Goal: Transaction & Acquisition: Purchase product/service

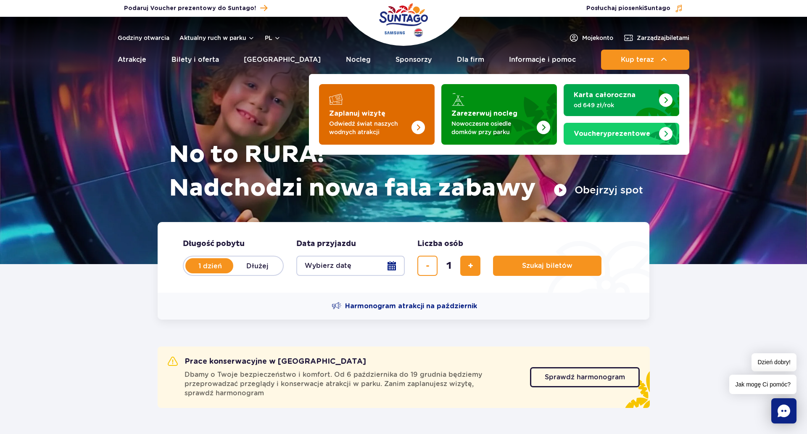
click at [371, 109] on img "Zaplanuj wizytę" at bounding box center [401, 112] width 67 height 66
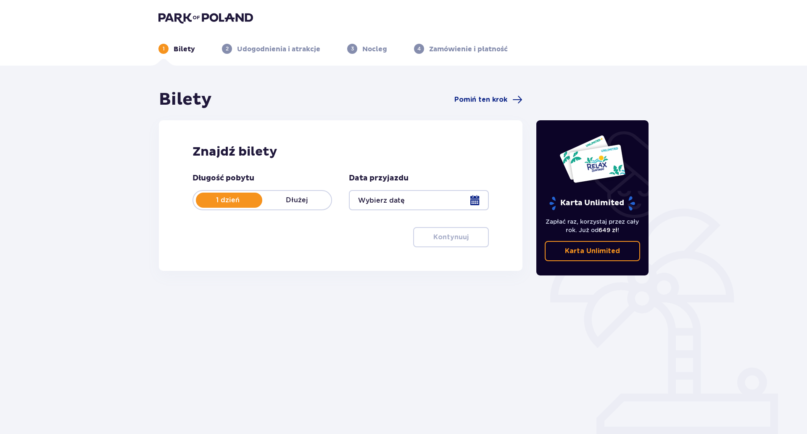
click at [311, 202] on p "Dłużej" at bounding box center [296, 199] width 69 height 9
click at [236, 202] on p "1 dzień" at bounding box center [227, 199] width 69 height 9
click at [410, 203] on div at bounding box center [418, 200] width 139 height 20
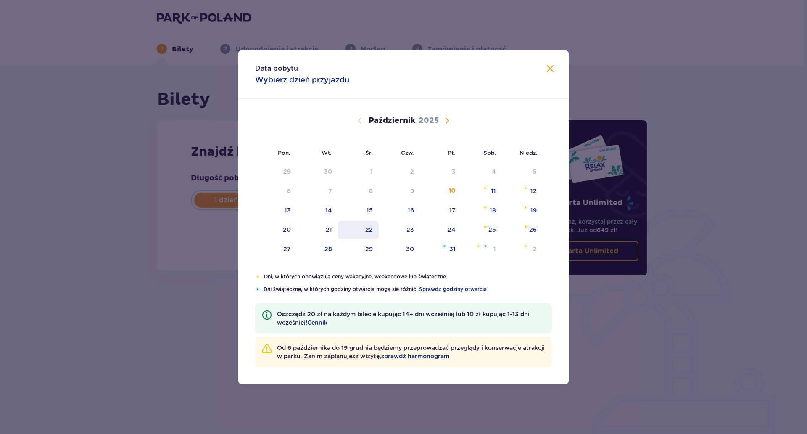
click at [376, 221] on div "22" at bounding box center [358, 230] width 41 height 18
click at [370, 225] on div "22" at bounding box center [369, 229] width 8 height 8
type input "22.10.25"
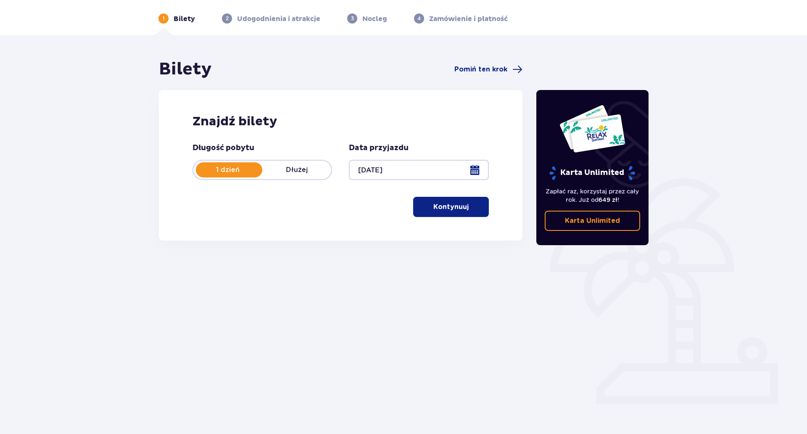
click at [447, 197] on button "Kontynuuj" at bounding box center [451, 207] width 76 height 20
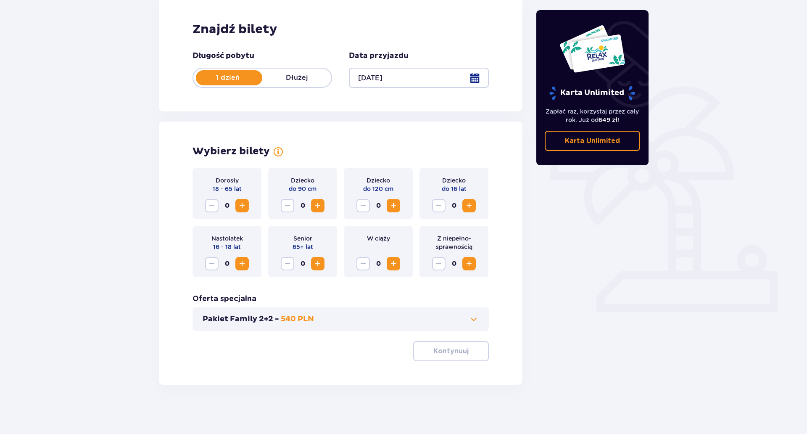
scroll to position [123, 0]
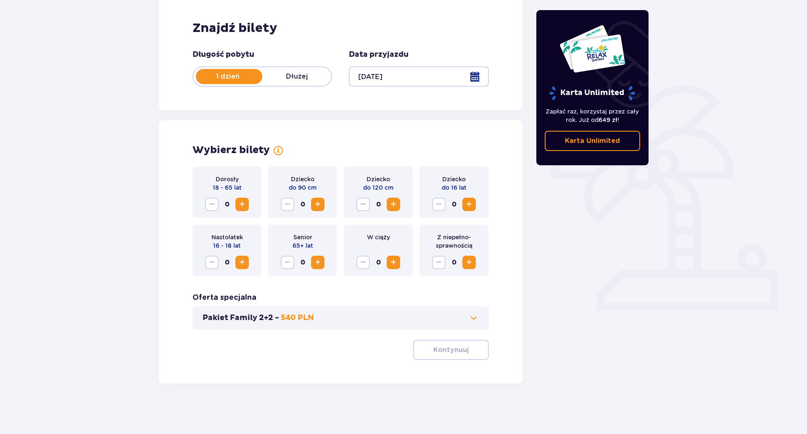
click at [235, 206] on button "Zwiększ" at bounding box center [241, 203] width 13 height 13
click at [440, 339] on button "Kontynuuj" at bounding box center [451, 349] width 76 height 20
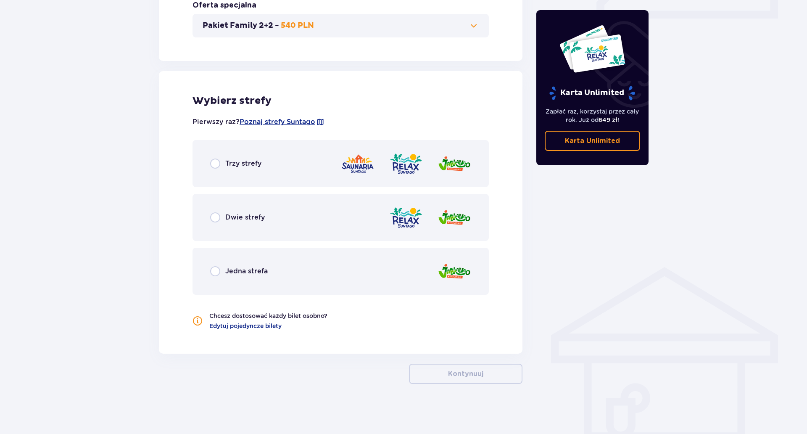
scroll to position [416, 0]
click at [280, 215] on div "Dwie strefy" at bounding box center [340, 216] width 296 height 47
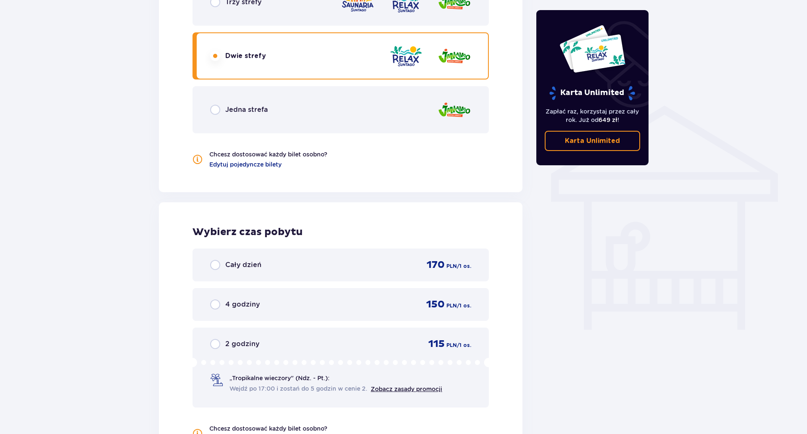
scroll to position [564, 0]
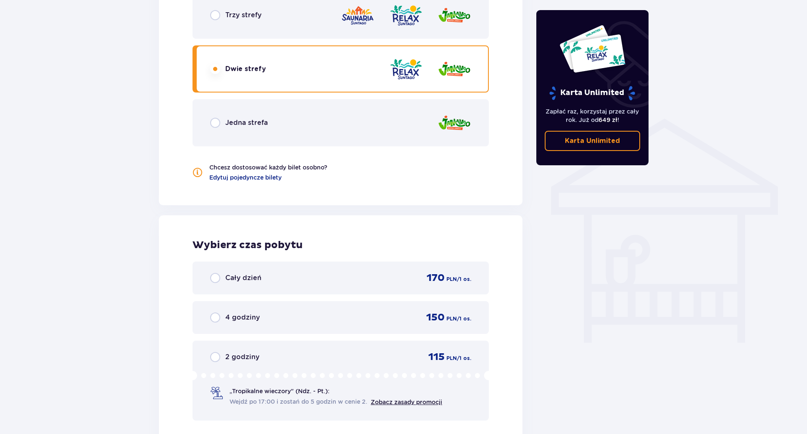
click at [231, 118] on span "Jedna strefa" at bounding box center [246, 122] width 42 height 9
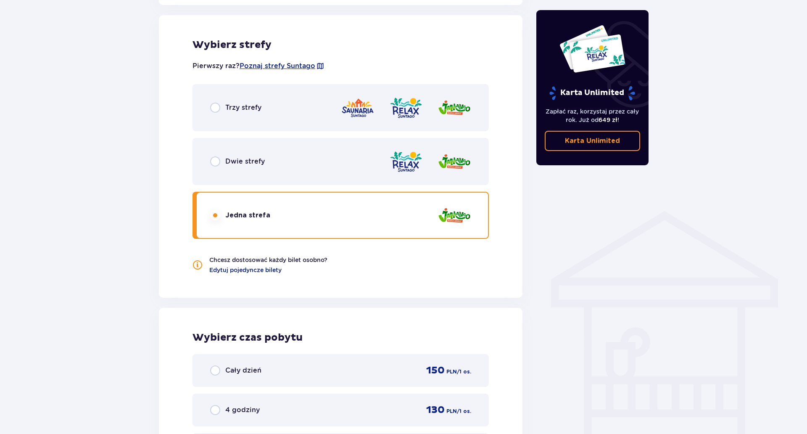
scroll to position [438, 0]
